Goal: Task Accomplishment & Management: Manage account settings

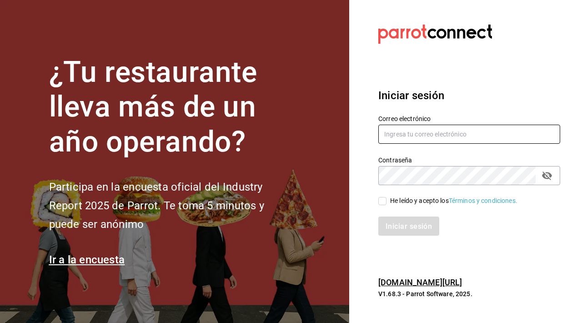
type input "[EMAIL_ADDRESS][DOMAIN_NAME]"
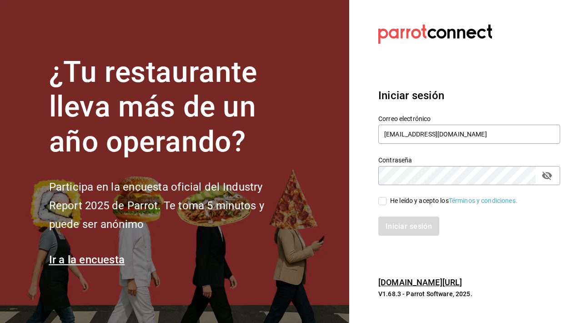
click at [286, 201] on input "He leído y acepto los Términos y condiciones." at bounding box center [382, 201] width 8 height 8
checkbox input "true"
click at [286, 227] on font "Iniciar sesión" at bounding box center [409, 226] width 46 height 9
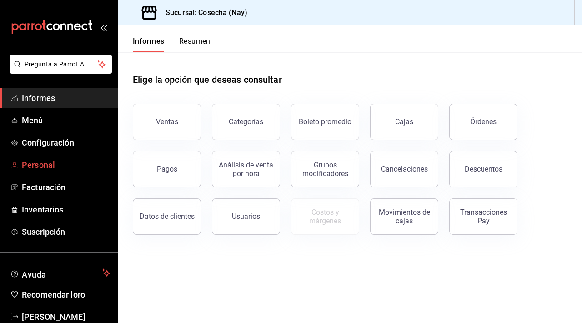
click at [41, 170] on span "Personal" at bounding box center [66, 165] width 89 height 12
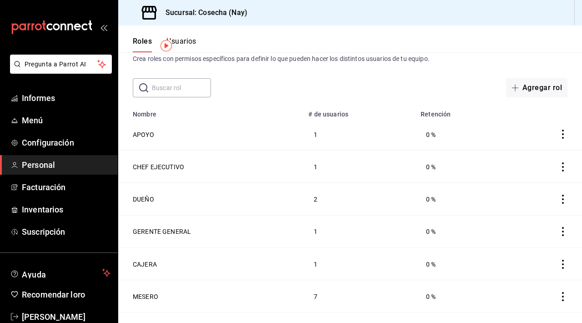
scroll to position [26, 0]
click at [187, 43] on font "Usuarios" at bounding box center [181, 41] width 30 height 9
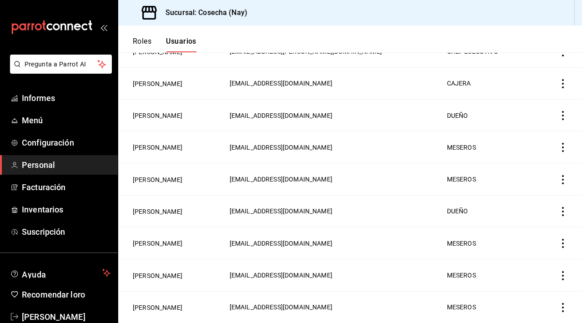
scroll to position [173, 0]
click at [155, 181] on button "[PERSON_NAME]" at bounding box center [158, 179] width 50 height 9
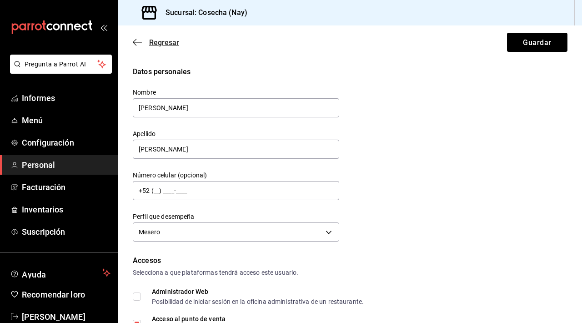
click at [138, 42] on icon "button" at bounding box center [137, 42] width 9 height 8
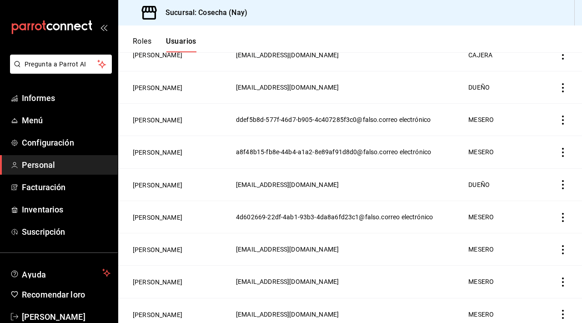
scroll to position [206, 0]
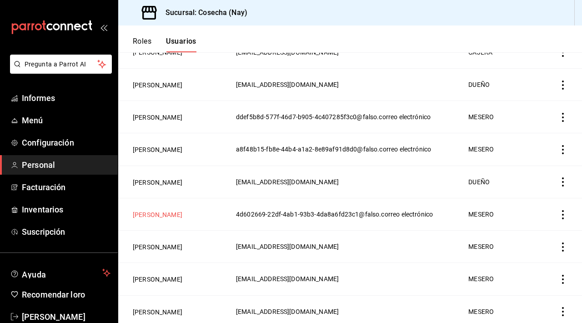
click at [162, 218] on font "[PERSON_NAME]" at bounding box center [158, 214] width 50 height 7
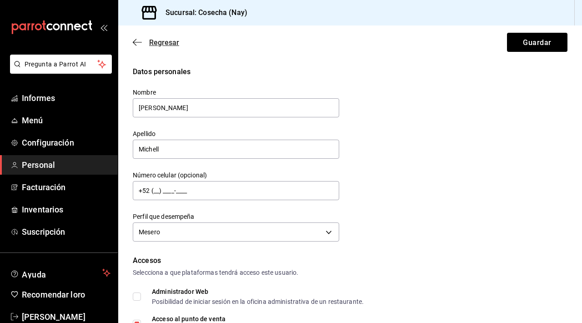
click at [160, 39] on font "Regresar" at bounding box center [164, 42] width 30 height 9
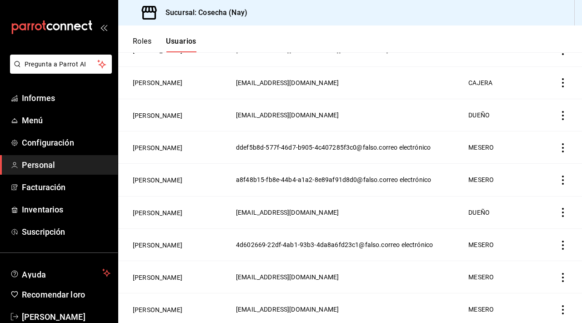
scroll to position [176, 0]
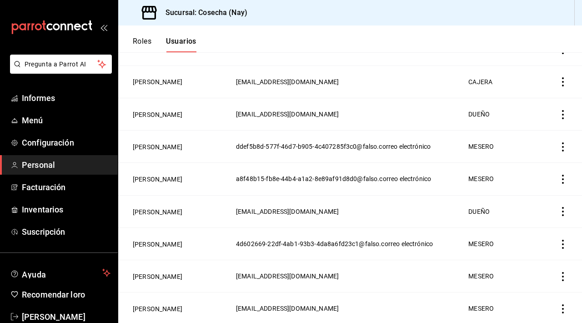
click at [144, 38] on font "Roles" at bounding box center [142, 41] width 19 height 9
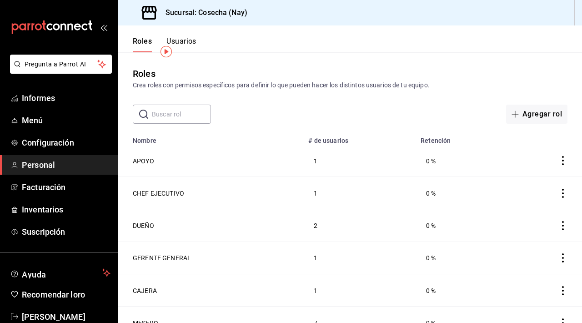
scroll to position [45, 0]
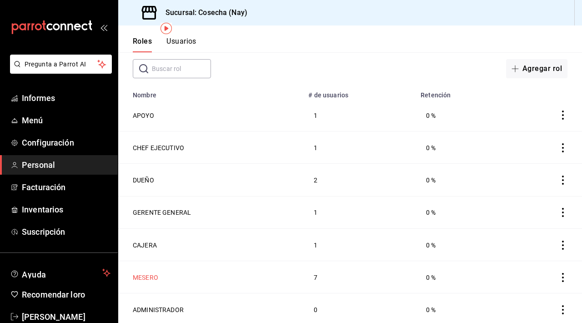
click at [151, 275] on font "MESERO" at bounding box center [145, 277] width 25 height 7
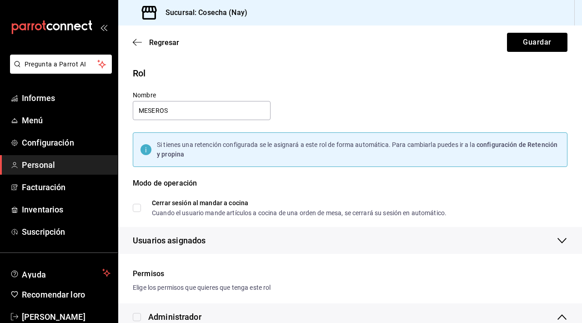
checkbox input "true"
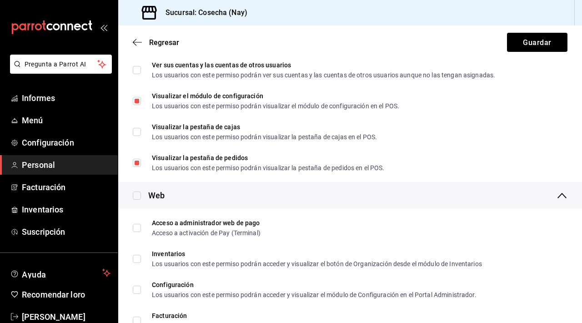
scroll to position [357, 0]
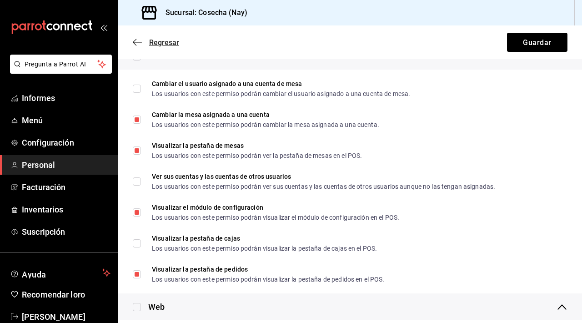
click at [153, 40] on font "Regresar" at bounding box center [164, 42] width 30 height 9
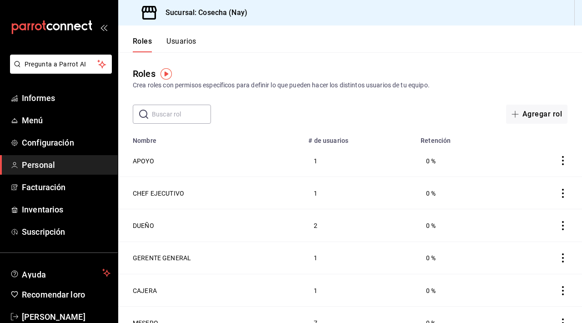
click at [171, 43] on font "Usuarios" at bounding box center [181, 41] width 30 height 9
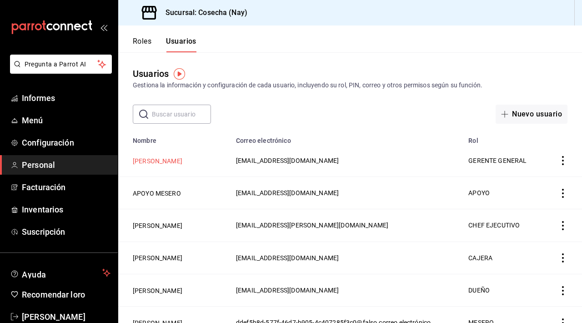
click at [164, 164] on font "[PERSON_NAME]" at bounding box center [158, 160] width 50 height 7
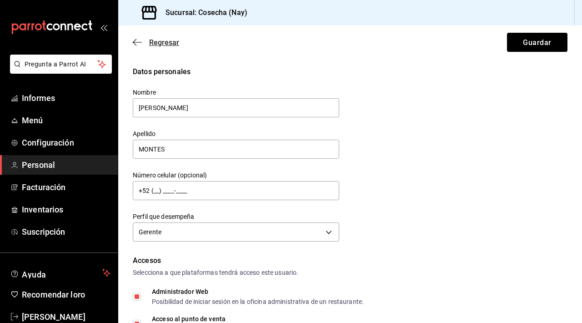
click at [142, 43] on span "Regresar" at bounding box center [156, 42] width 46 height 9
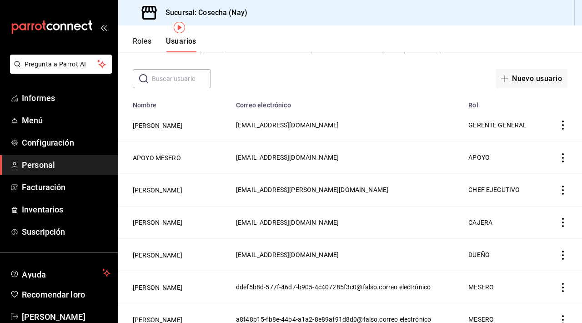
scroll to position [53, 0]
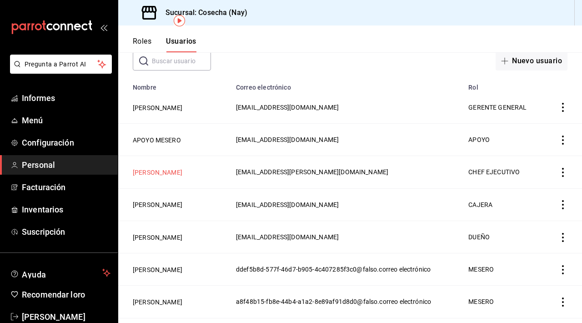
click at [171, 176] on font "[PERSON_NAME]" at bounding box center [158, 172] width 50 height 7
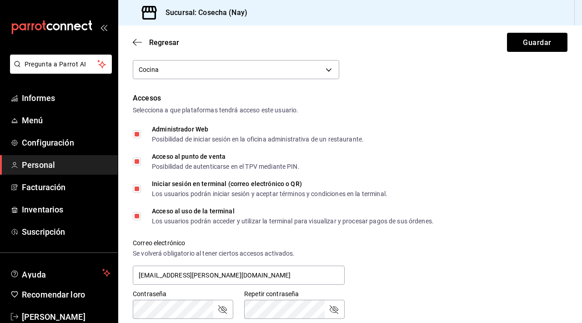
scroll to position [142, 0]
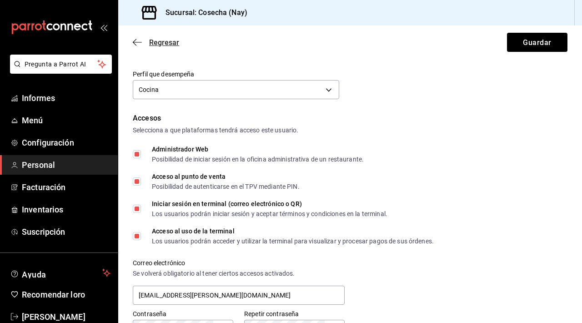
click at [155, 42] on font "Regresar" at bounding box center [164, 42] width 30 height 9
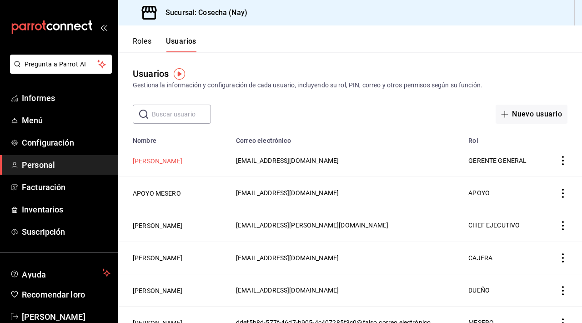
click at [170, 165] on font "[PERSON_NAME]" at bounding box center [158, 160] width 50 height 7
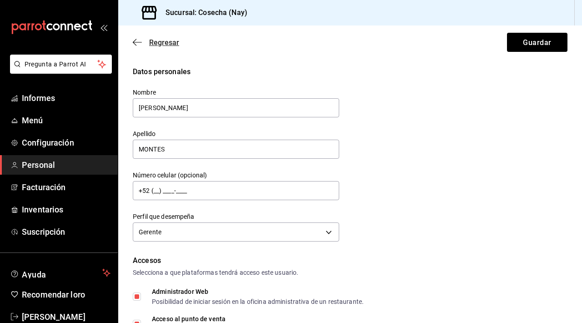
click at [140, 40] on icon "button" at bounding box center [137, 42] width 9 height 8
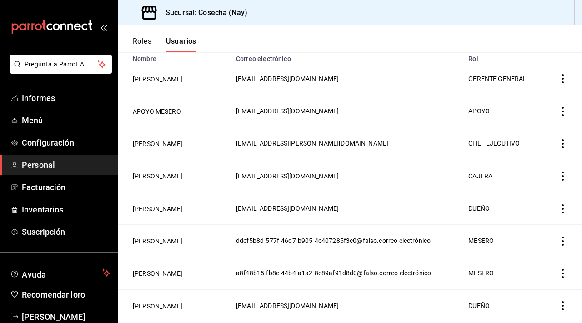
scroll to position [90, 0]
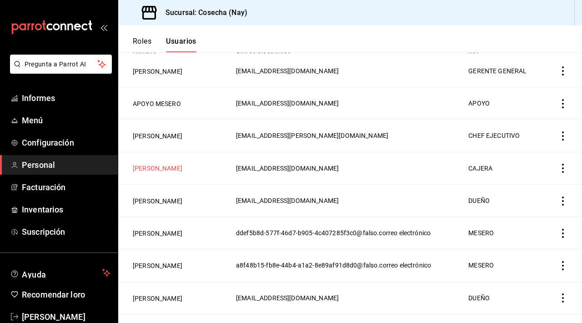
click at [182, 172] on font "[PERSON_NAME]" at bounding box center [158, 168] width 50 height 7
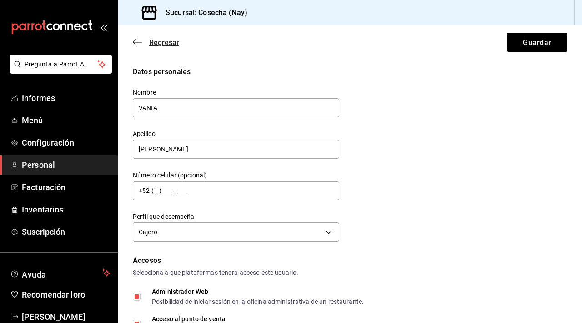
click at [139, 44] on icon "button" at bounding box center [137, 42] width 9 height 8
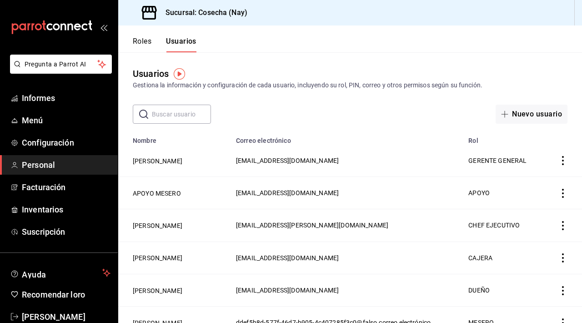
click at [141, 43] on font "Roles" at bounding box center [142, 41] width 19 height 9
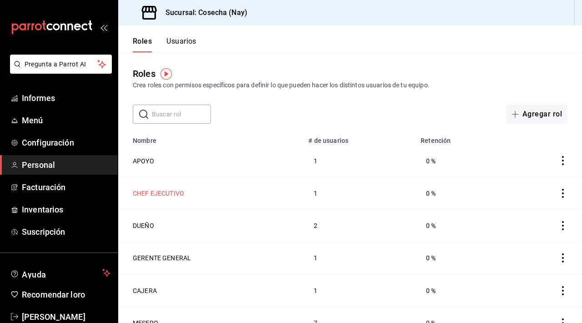
click at [176, 191] on font "CHEF EJECUTIVO" at bounding box center [158, 193] width 51 height 7
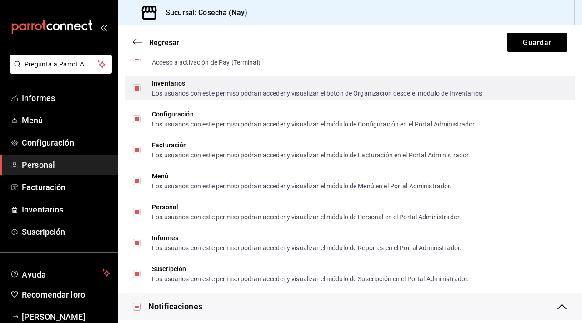
scroll to position [635, 0]
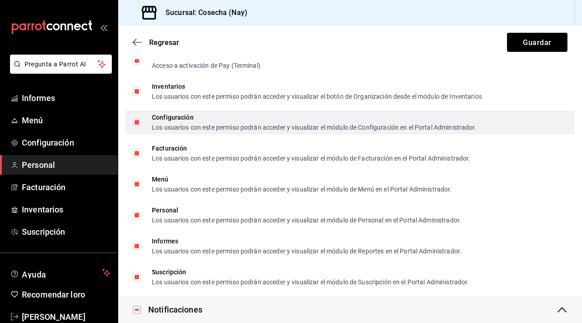
click at [140, 125] on input "Configuración Los usuarios con este permiso podrán acceder y visualizar el módu…" at bounding box center [137, 122] width 8 height 8
checkbox input "false"
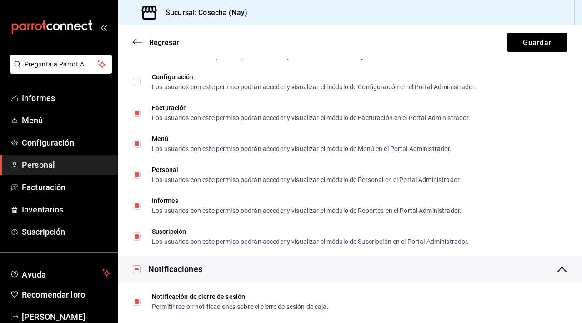
scroll to position [677, 0]
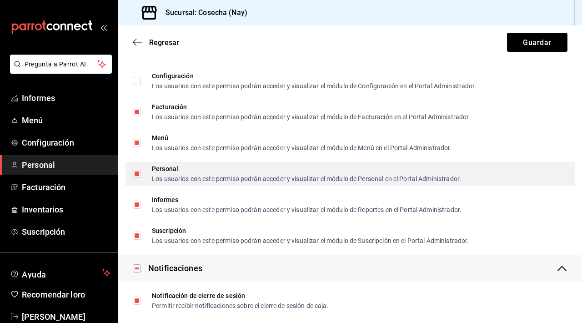
click at [149, 176] on span "Personal Los usuarios con este permiso podrán acceder y visualizar el módulo de…" at bounding box center [301, 174] width 320 height 16
click at [141, 176] on input "Personal Los usuarios con este permiso podrán acceder y visualizar el módulo de…" at bounding box center [137, 174] width 8 height 8
click at [138, 175] on input "Personal Los usuarios con este permiso podrán acceder y visualizar el módulo de…" at bounding box center [137, 174] width 8 height 8
checkbox input "false"
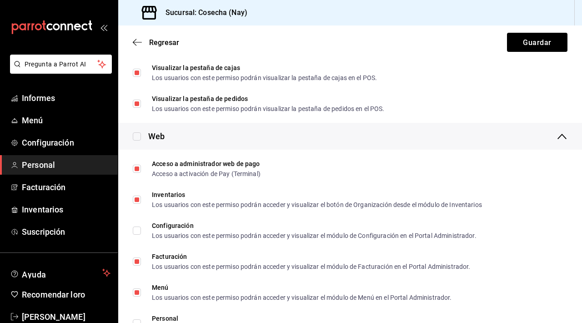
scroll to position [529, 0]
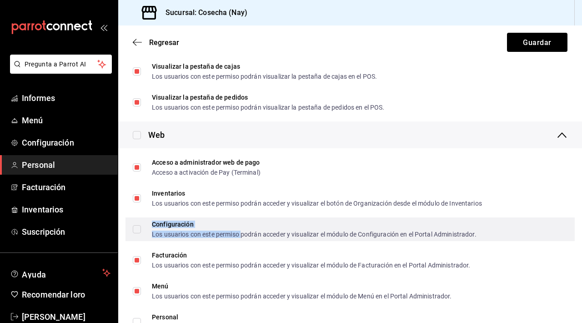
click at [243, 233] on font "Los usuarios con este permiso podrán acceder y visualizar el módulo de Configur…" at bounding box center [314, 234] width 325 height 7
checkbox input "true"
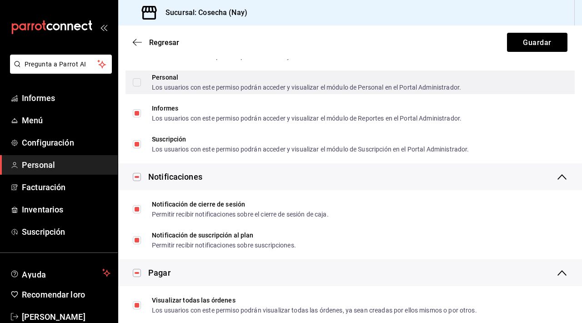
scroll to position [770, 0]
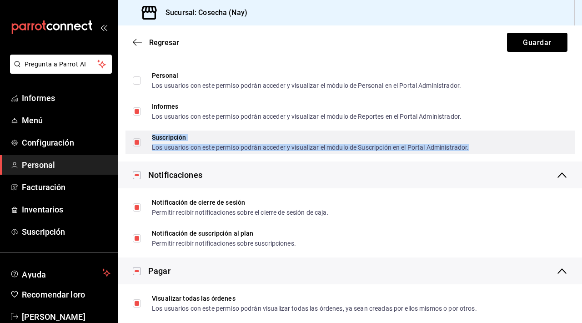
click at [235, 146] on font "Los usuarios con este permiso podrán acceder y visualizar el módulo de Suscripc…" at bounding box center [310, 147] width 317 height 7
checkbox input "false"
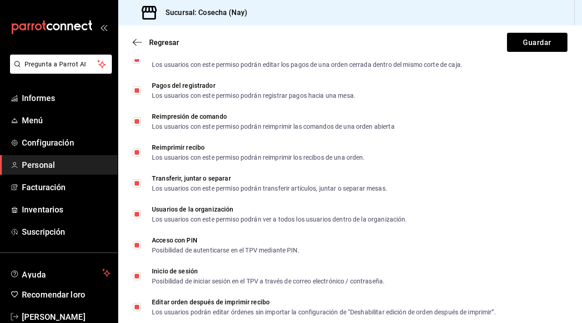
scroll to position [1629, 0]
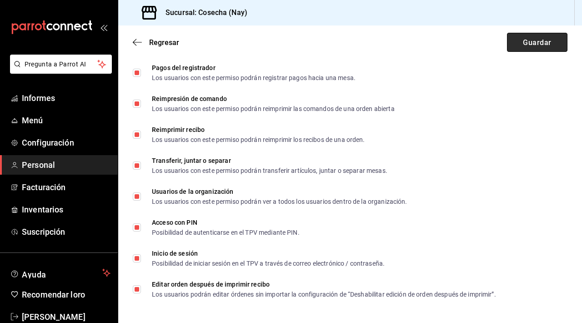
click at [527, 36] on button "Guardar" at bounding box center [537, 42] width 60 height 19
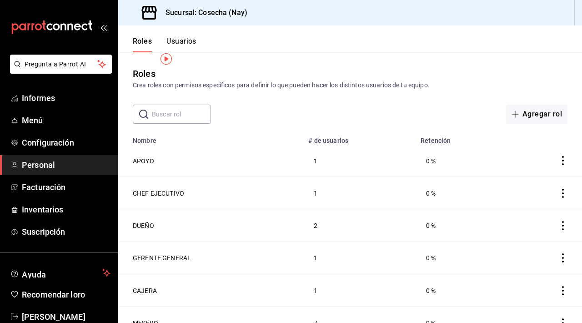
scroll to position [45, 0]
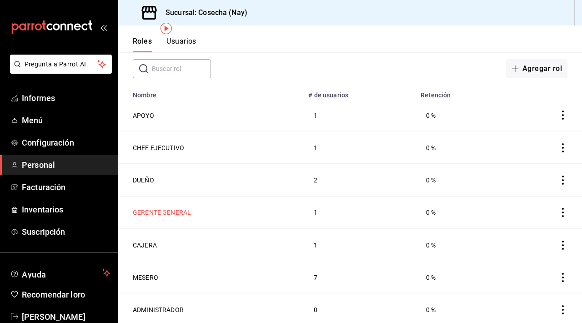
click at [167, 211] on font "GERENTE GENERAL" at bounding box center [162, 212] width 58 height 7
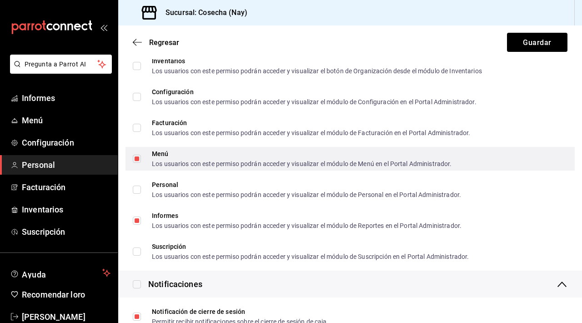
scroll to position [657, 0]
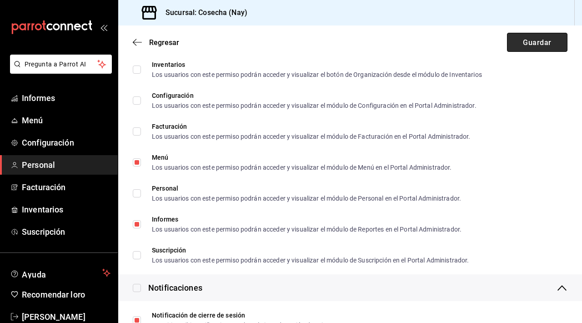
click at [539, 46] on font "Guardar" at bounding box center [537, 42] width 28 height 9
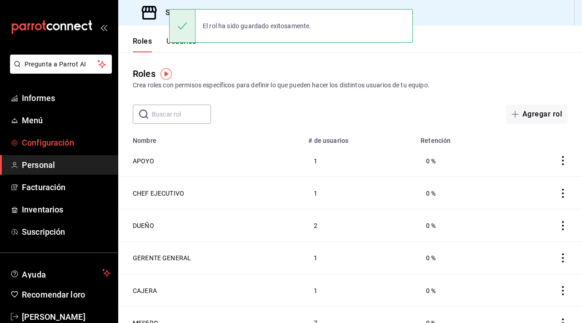
click at [49, 142] on font "Configuración" at bounding box center [48, 143] width 52 height 10
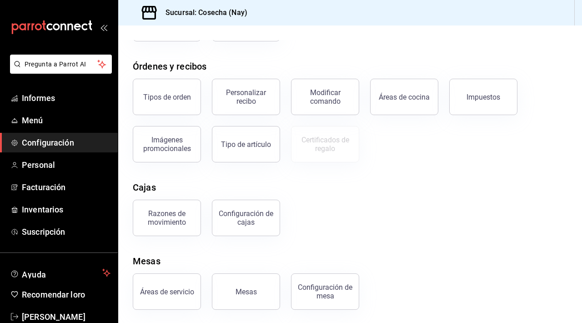
scroll to position [138, 0]
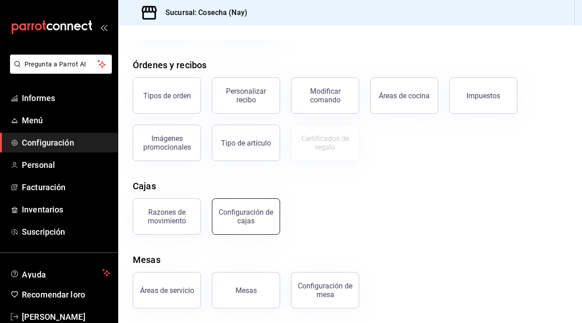
click at [257, 217] on div "Configuración de cajas" at bounding box center [246, 216] width 56 height 17
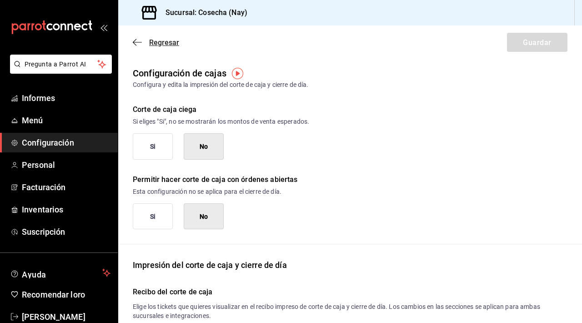
click at [159, 42] on font "Regresar" at bounding box center [164, 42] width 30 height 9
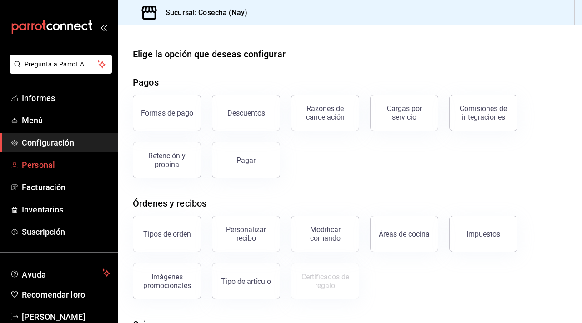
click at [52, 163] on font "Personal" at bounding box center [38, 165] width 33 height 10
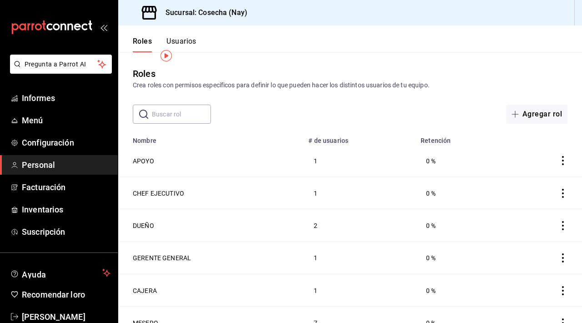
scroll to position [45, 0]
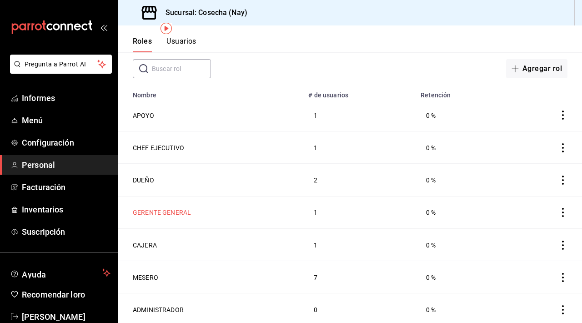
click at [179, 210] on font "GERENTE GENERAL" at bounding box center [162, 212] width 58 height 7
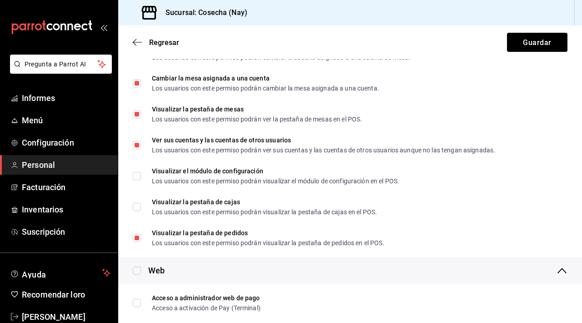
scroll to position [396, 0]
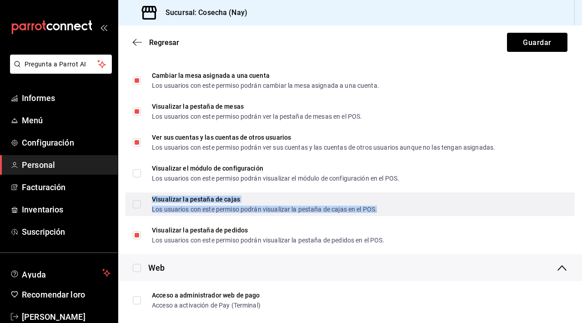
click at [311, 209] on font "Los usuarios con este permiso podrán visualizar la pestaña de cajas en el POS." at bounding box center [264, 209] width 225 height 7
checkbox input "true"
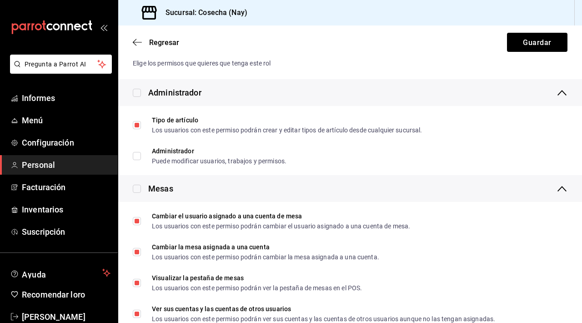
scroll to position [31, 0]
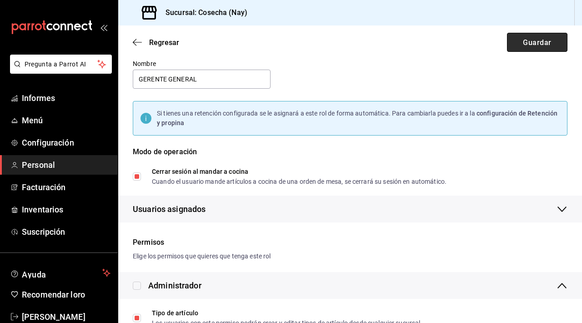
click at [527, 47] on button "Guardar" at bounding box center [537, 42] width 60 height 19
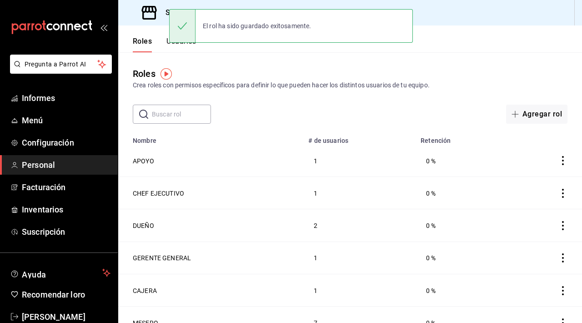
click at [186, 45] on font "Usuarios" at bounding box center [181, 41] width 30 height 9
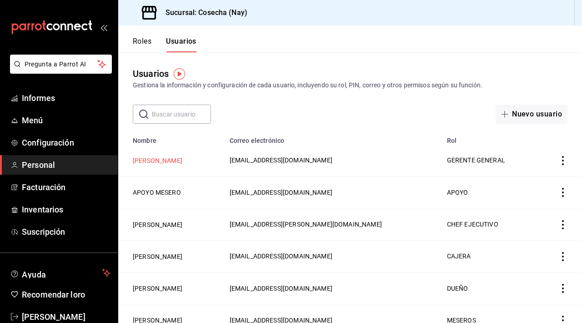
click at [173, 158] on button "[PERSON_NAME]" at bounding box center [158, 160] width 50 height 9
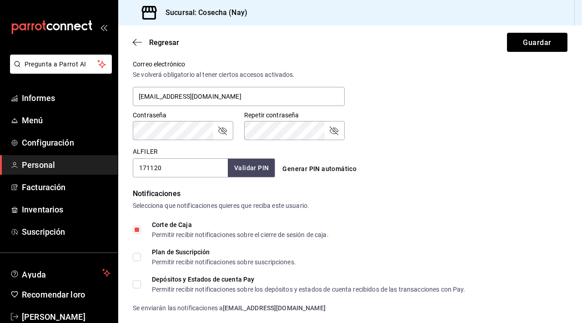
scroll to position [342, 0]
drag, startPoint x: 181, startPoint y: 170, endPoint x: 125, endPoint y: 167, distance: 56.5
click at [125, 167] on div "Datos personales Nombre [PERSON_NAME] MONTES Número celular (opcional) +52 (__)…" at bounding box center [350, 72] width 464 height 696
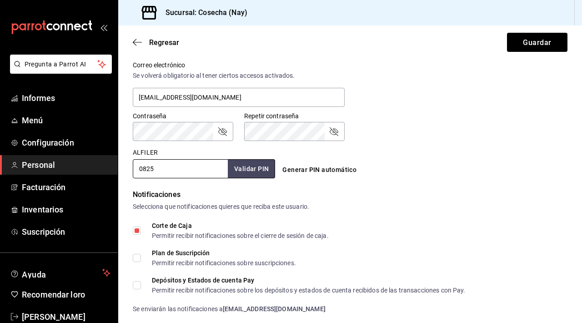
scroll to position [363, 0]
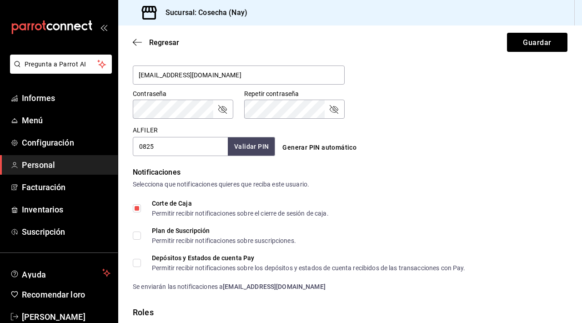
type input "0825"
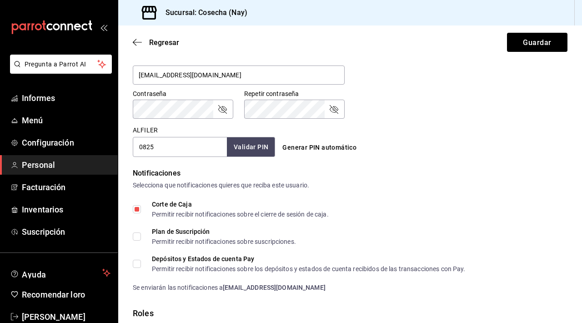
click at [252, 148] on font "Validar PIN" at bounding box center [251, 146] width 35 height 7
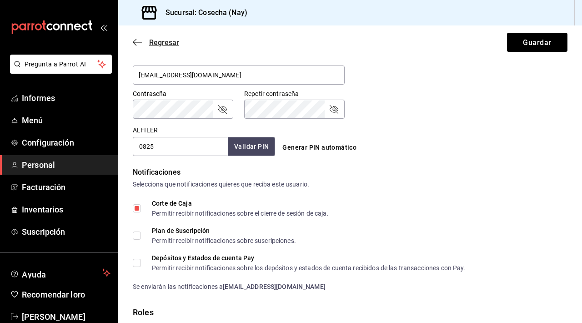
click at [163, 40] on font "Regresar" at bounding box center [164, 42] width 30 height 9
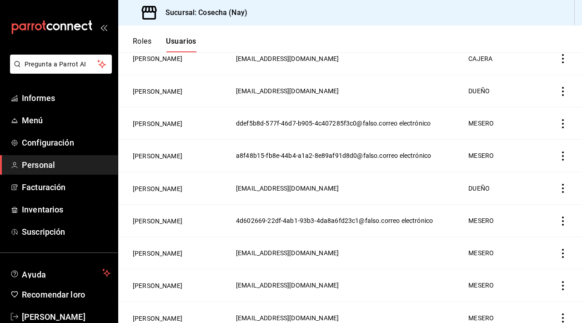
scroll to position [200, 0]
click at [166, 160] on font "[PERSON_NAME]" at bounding box center [158, 155] width 50 height 7
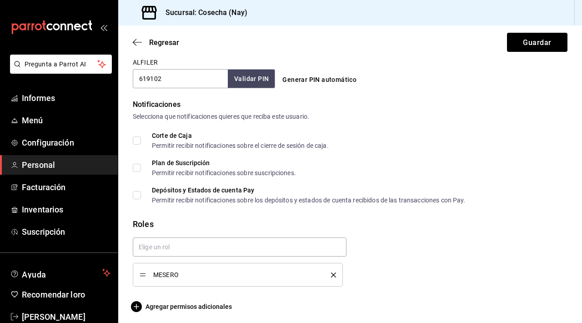
scroll to position [434, 0]
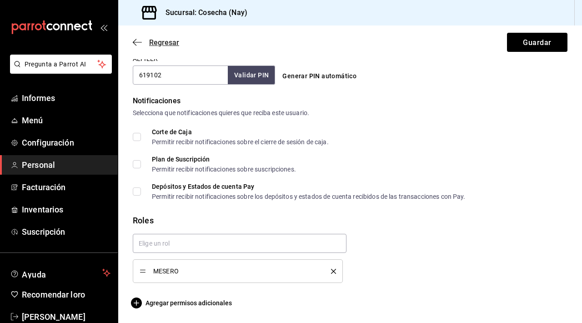
click at [162, 41] on font "Regresar" at bounding box center [164, 42] width 30 height 9
